Goal: Find specific page/section: Find specific page/section

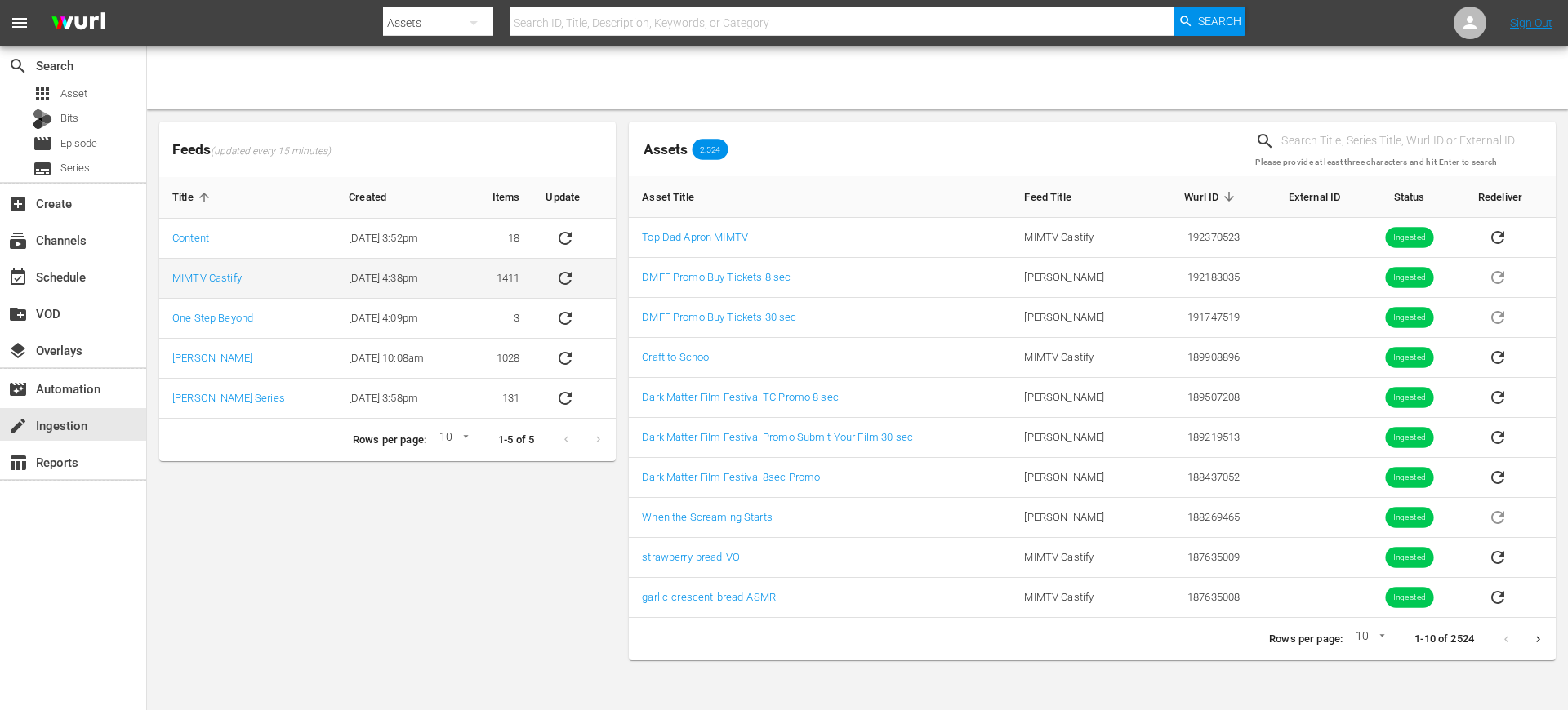
click at [567, 282] on icon "sticky table" at bounding box center [565, 278] width 13 height 13
click at [217, 274] on link "MIMTV Castify" at bounding box center [207, 278] width 69 height 12
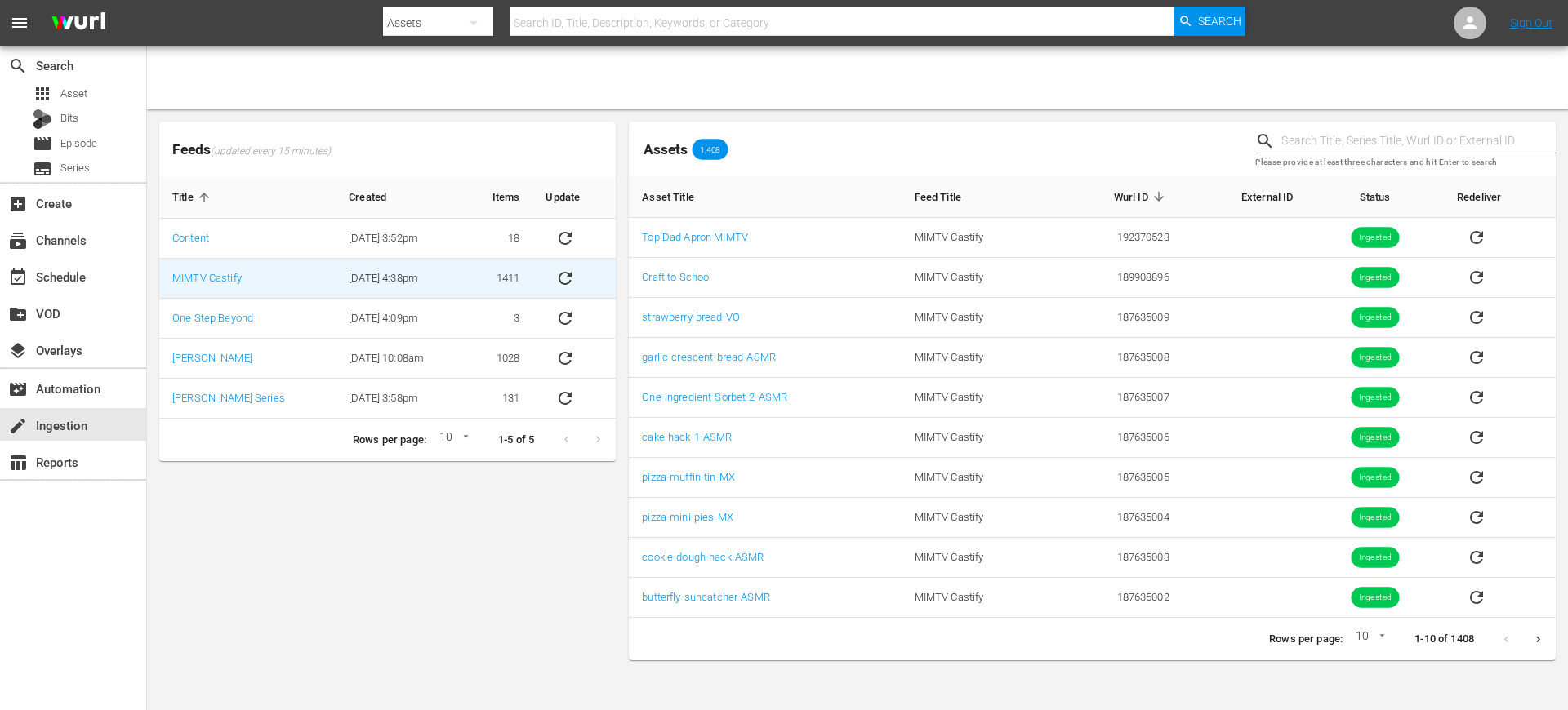
click at [567, 281] on icon "sticky table" at bounding box center [565, 278] width 20 height 20
click at [916, 135] on div "Assets 1,408" at bounding box center [935, 149] width 626 height 68
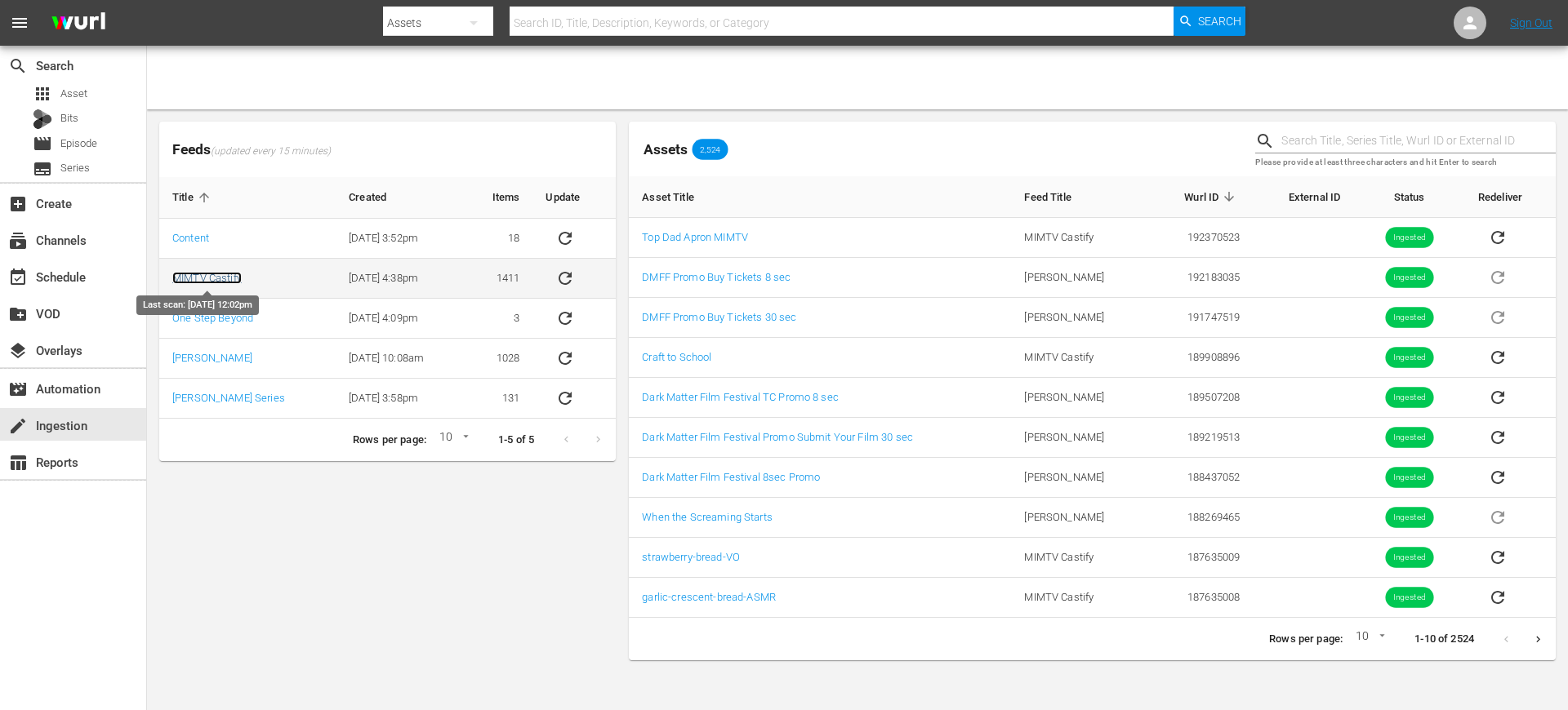
click at [210, 276] on link "MIMTV Castify" at bounding box center [207, 278] width 69 height 12
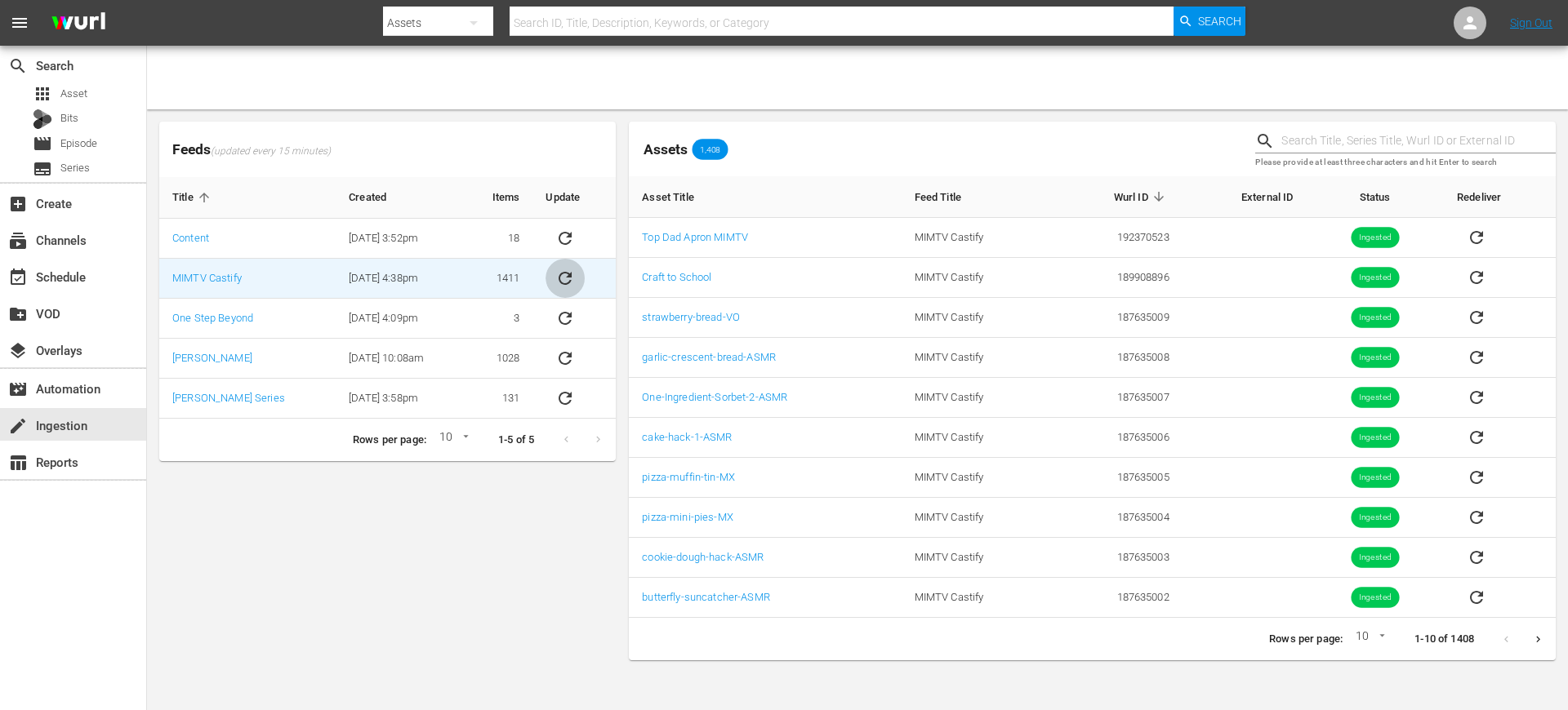
click at [566, 280] on icon "sticky table" at bounding box center [565, 278] width 20 height 20
click at [1013, 96] on div at bounding box center [857, 77] width 1421 height 63
click at [220, 276] on link "MIMTV Castify" at bounding box center [207, 278] width 69 height 12
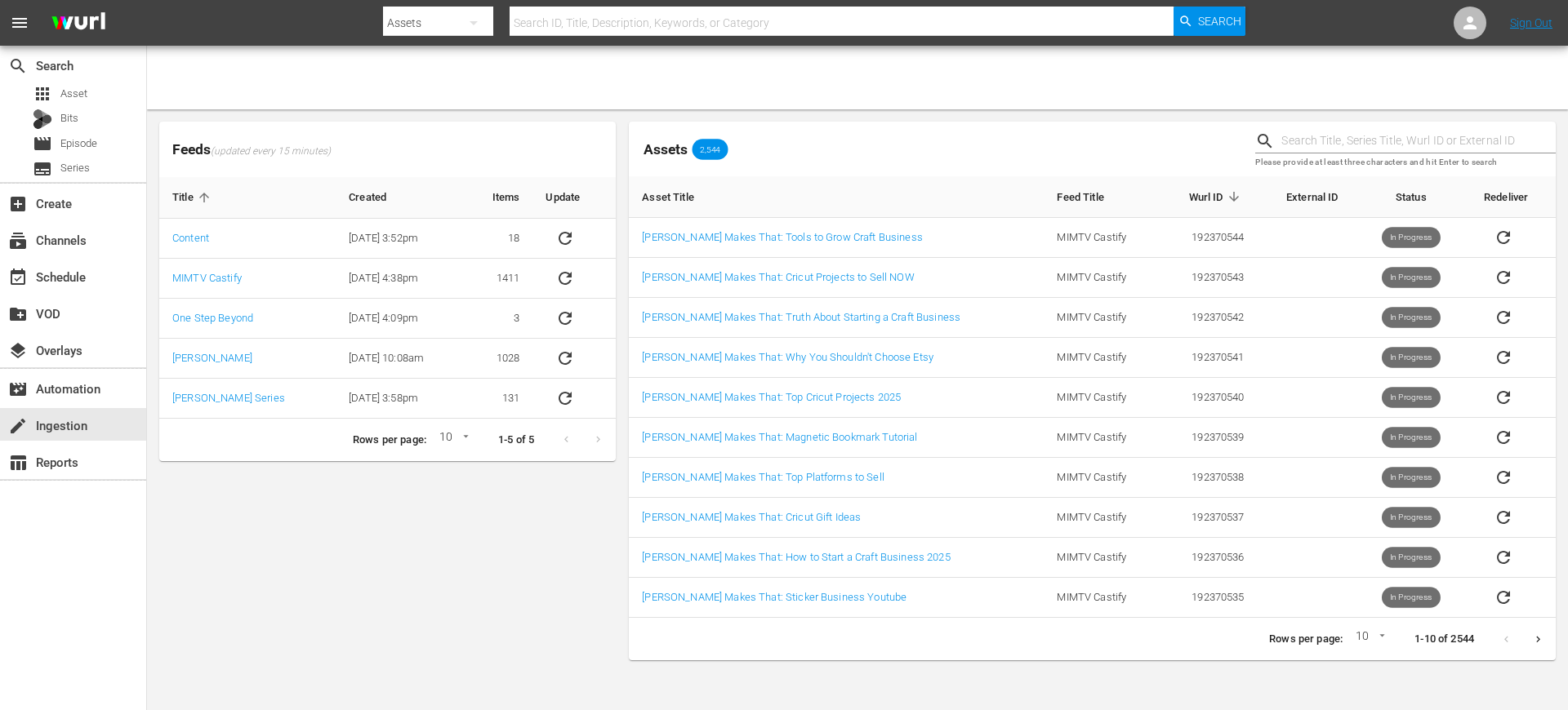
click at [1525, 634] on button "Next page" at bounding box center [1538, 639] width 32 height 32
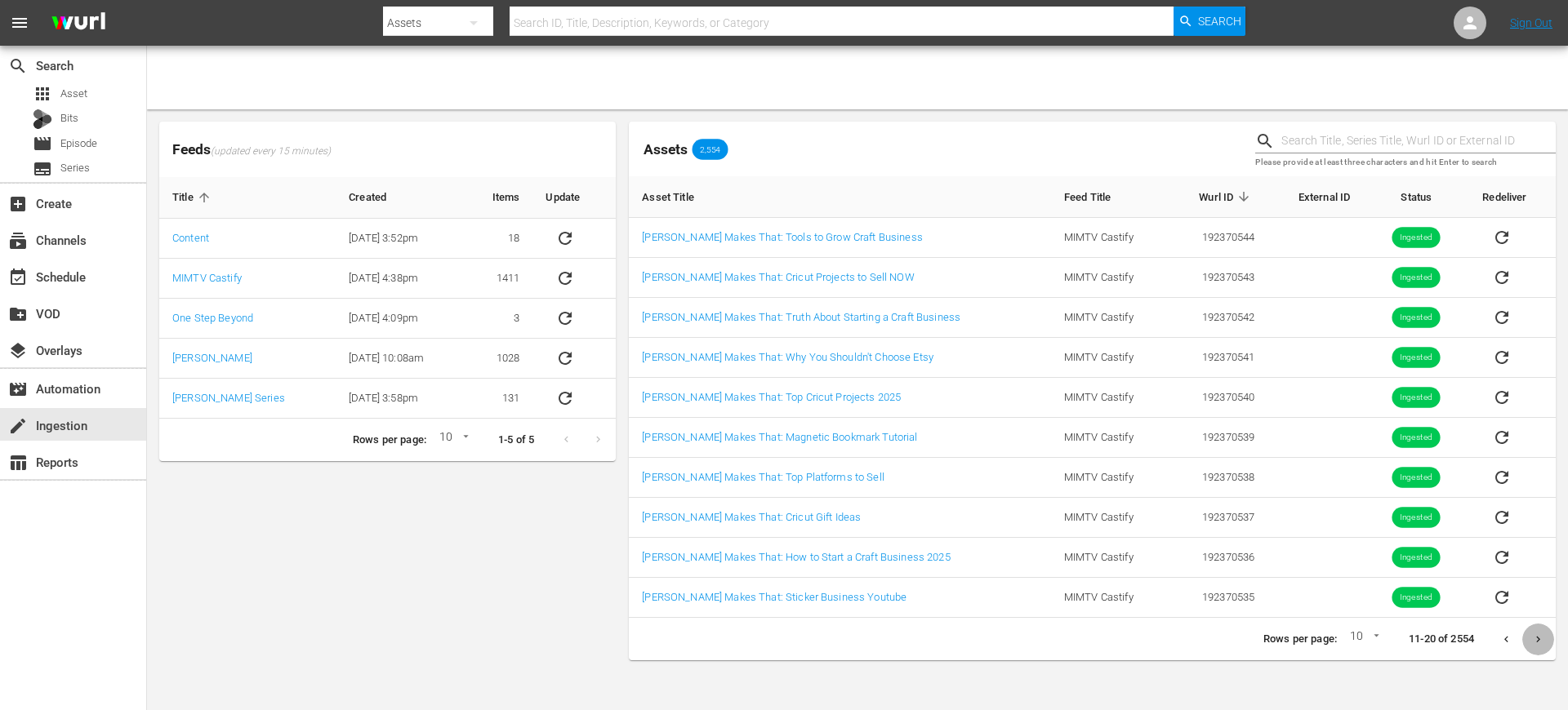
click at [1544, 642] on icon "Next page" at bounding box center [1538, 639] width 12 height 12
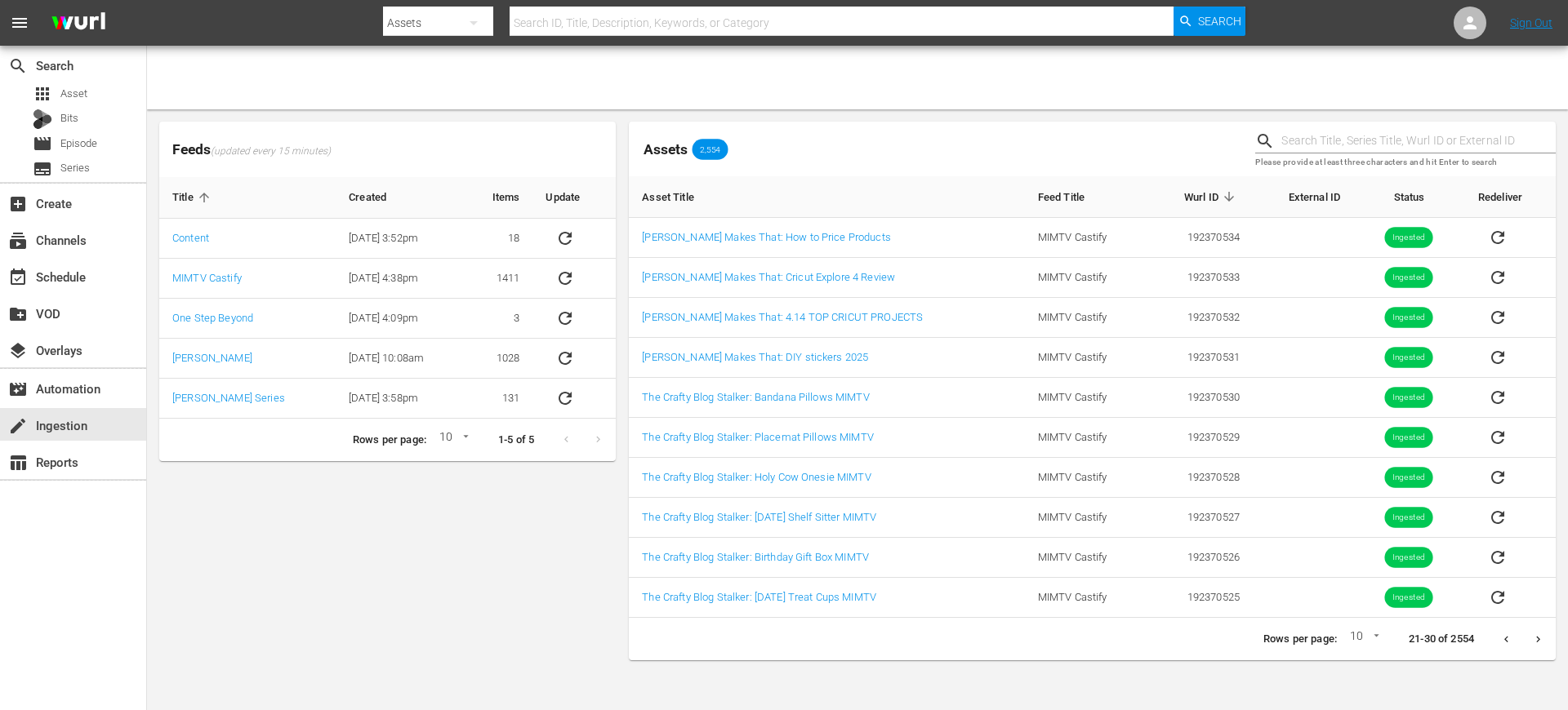
click at [1544, 642] on icon "Next page" at bounding box center [1538, 639] width 12 height 12
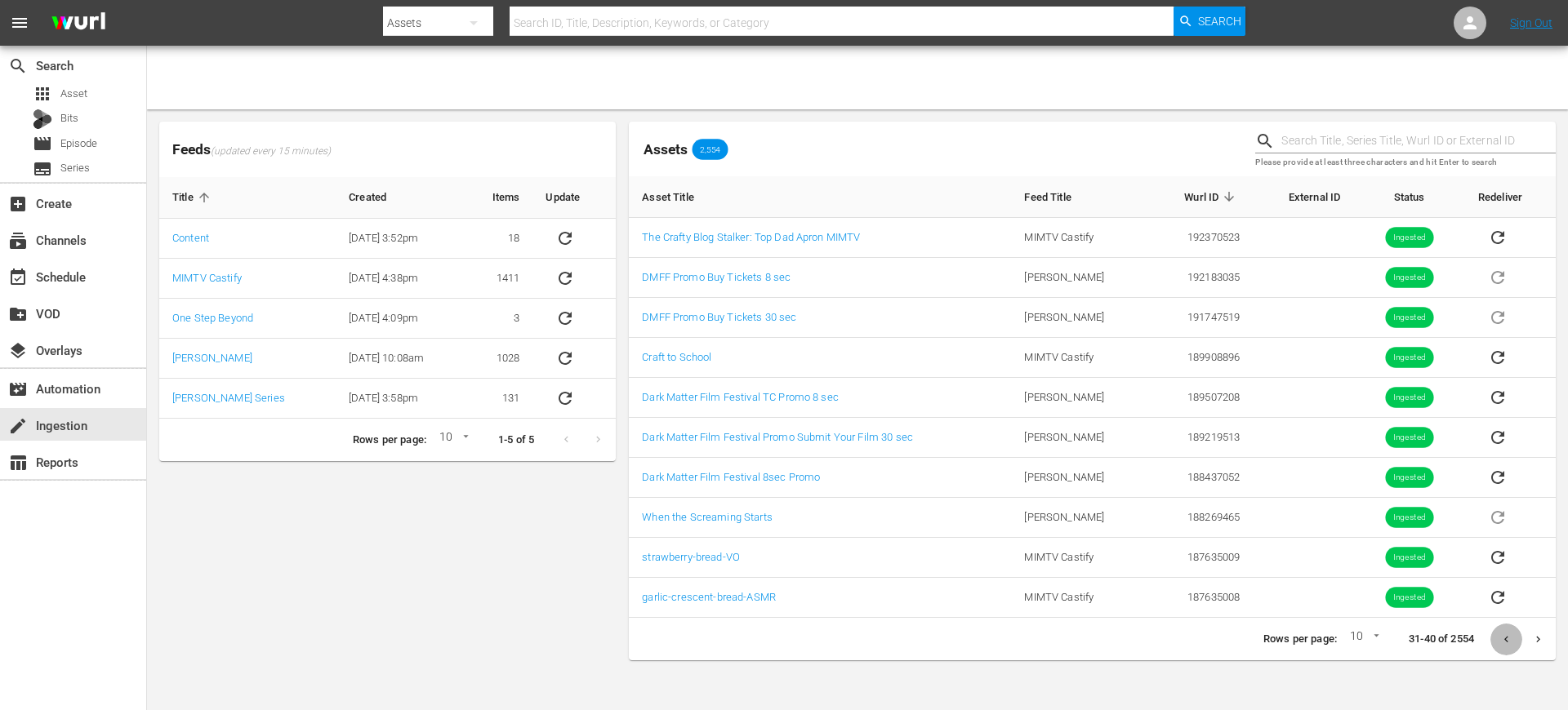
click at [1499, 644] on button "Previous page" at bounding box center [1506, 639] width 32 height 32
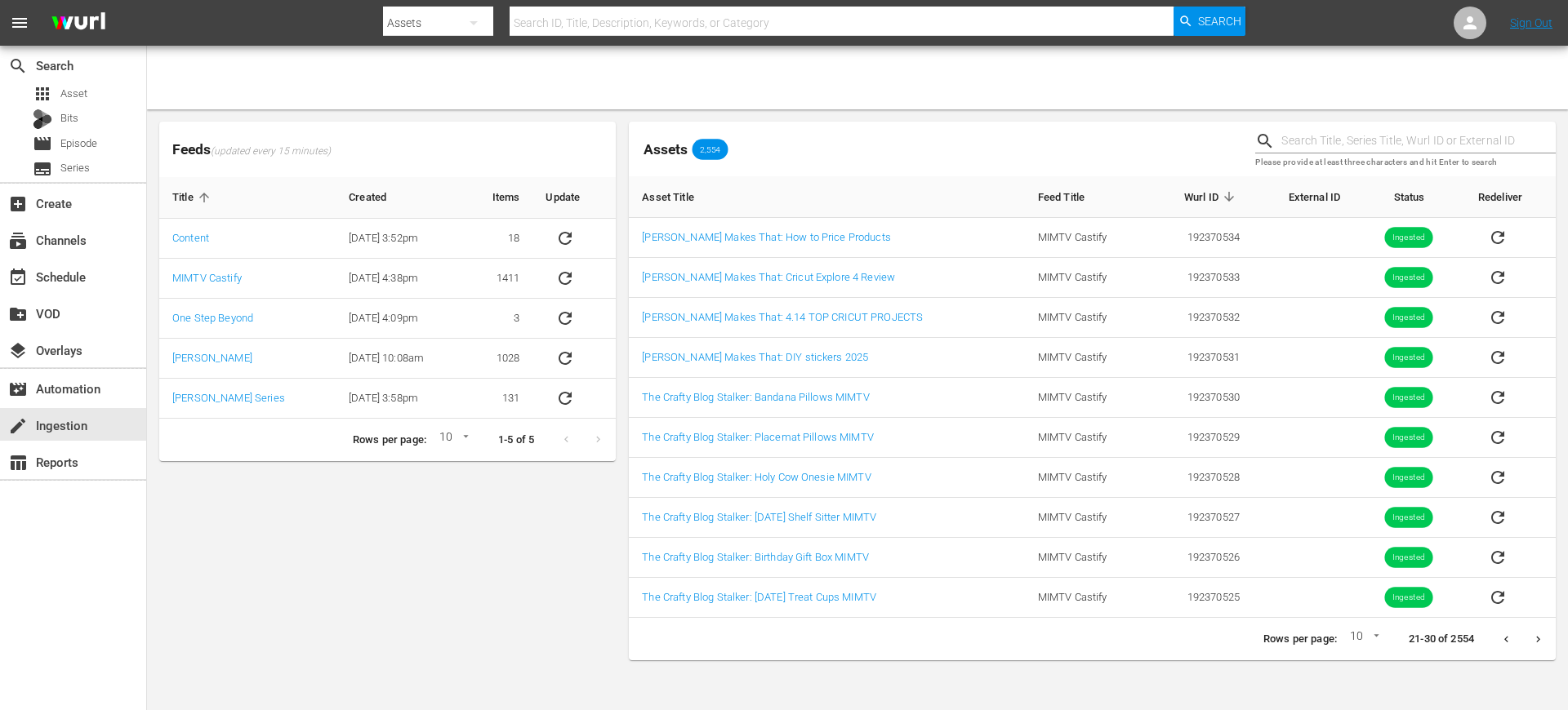
click at [1499, 643] on button "Previous page" at bounding box center [1506, 639] width 32 height 32
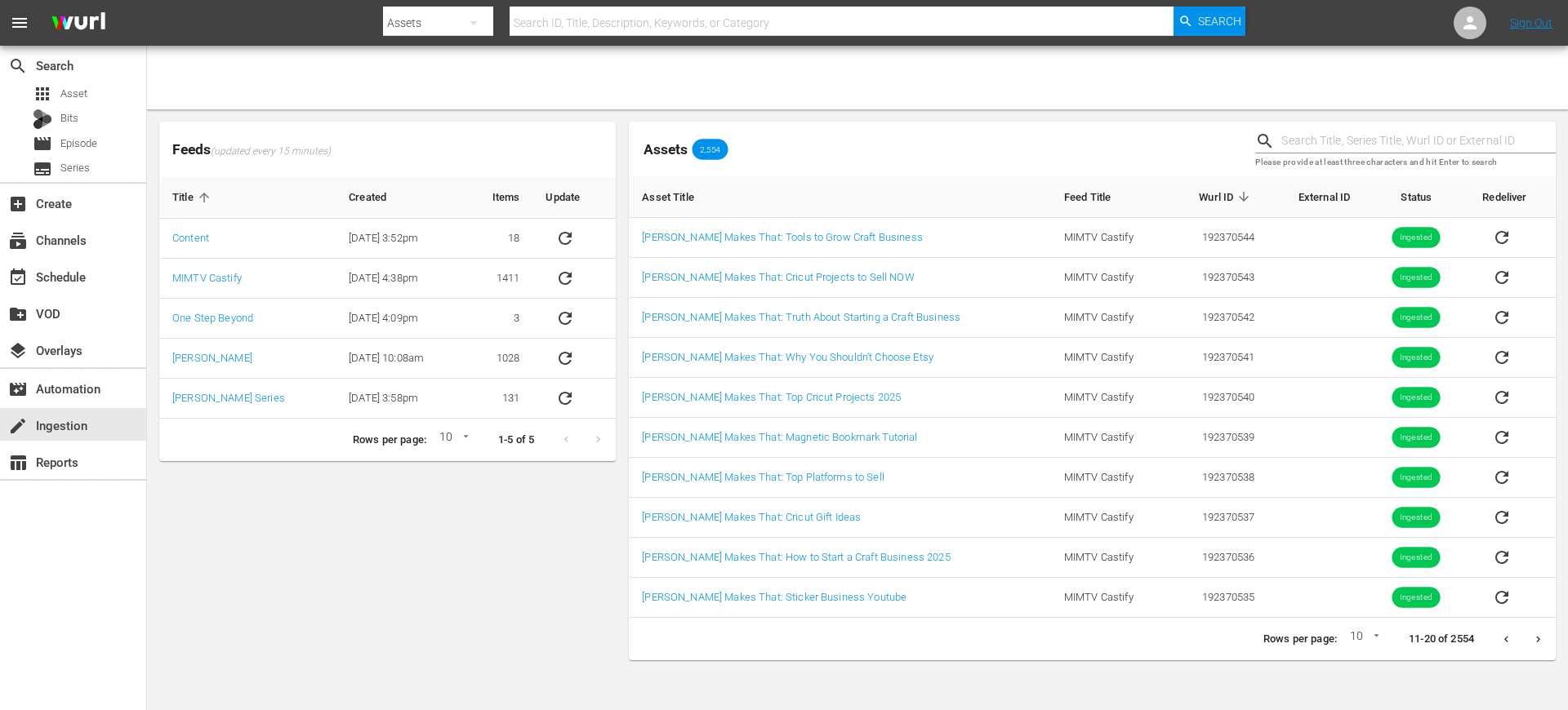
click at [1500, 645] on button "Previous page" at bounding box center [1506, 639] width 32 height 32
